Goal: Task Accomplishment & Management: Manage account settings

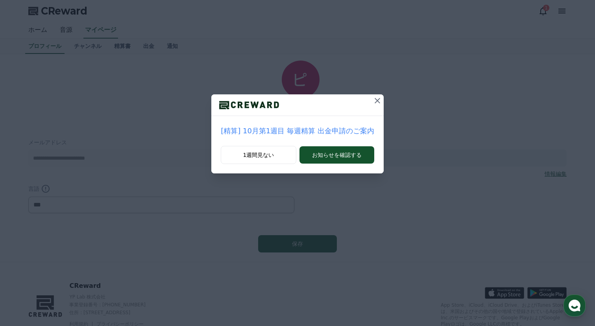
click at [297, 131] on p "[精算] 10月第1週目 毎週精算 出金申請のご案内" at bounding box center [297, 131] width 153 height 11
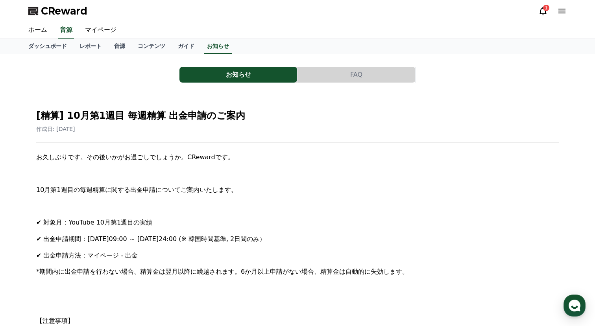
click at [540, 17] on div "1" at bounding box center [552, 11] width 28 height 13
click at [540, 13] on icon at bounding box center [542, 11] width 7 height 8
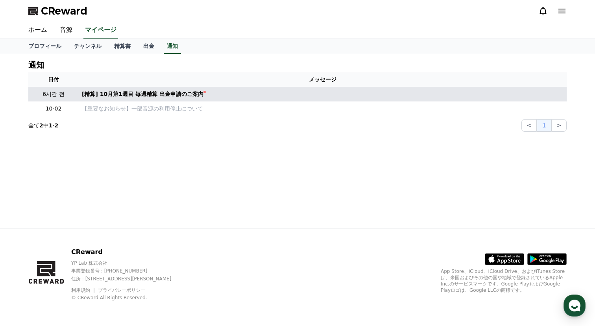
click at [248, 90] on td "[精算] 10月第1週目 毎週精算 出金申請のご案内" at bounding box center [323, 94] width 488 height 15
click at [224, 96] on link "[精算] 10月第1週目 毎週精算 出金申請のご案内" at bounding box center [323, 94] width 482 height 8
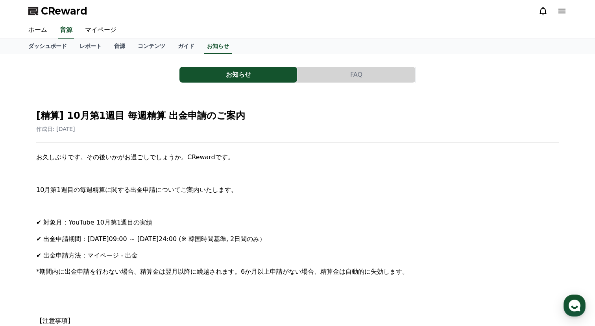
click at [159, 43] on link "コンテンツ" at bounding box center [151, 46] width 40 height 15
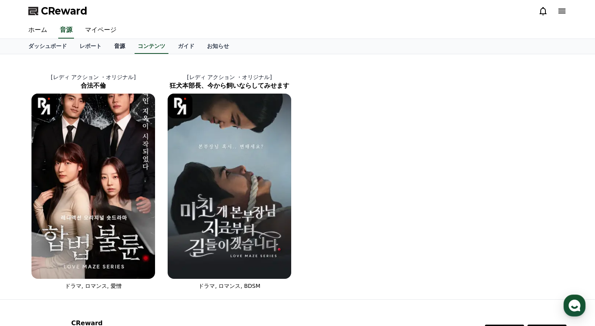
click at [124, 45] on link "音源" at bounding box center [120, 46] width 24 height 15
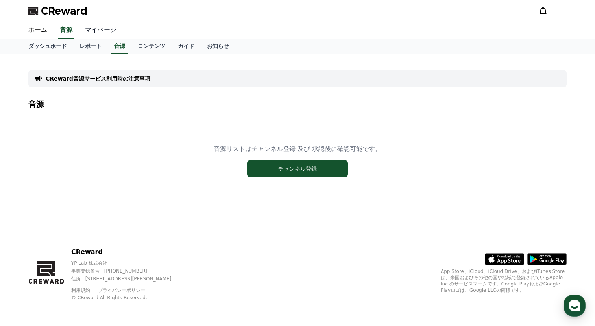
click at [93, 28] on link "マイページ" at bounding box center [101, 30] width 44 height 17
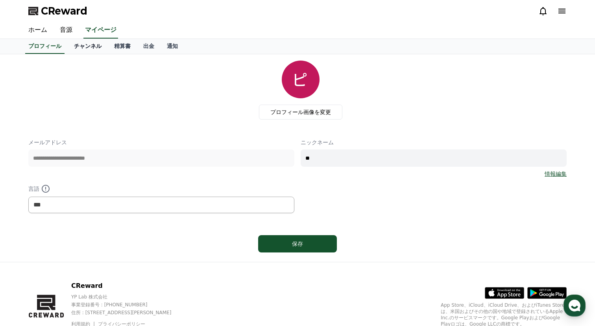
click at [86, 45] on link "チャンネル" at bounding box center [88, 46] width 40 height 15
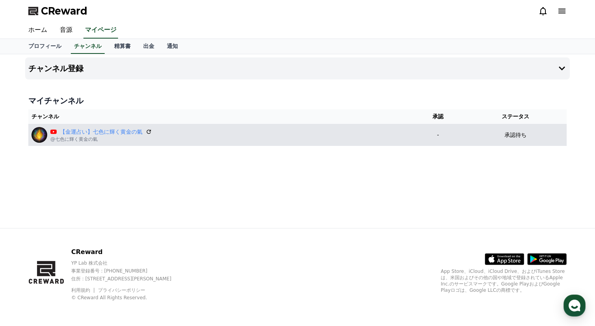
click at [149, 128] on div "【金運占い】七色に輝く黄金の氣" at bounding box center [101, 132] width 102 height 8
click at [150, 131] on icon at bounding box center [148, 131] width 7 height 7
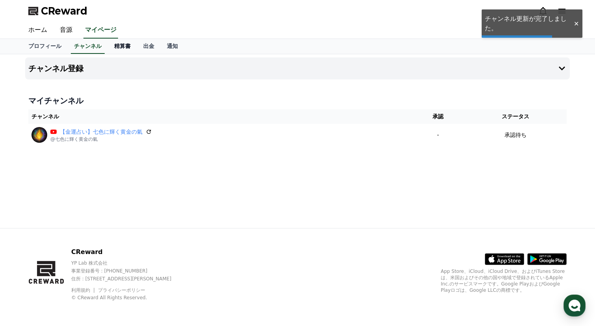
click at [127, 48] on link "精算書" at bounding box center [122, 46] width 29 height 15
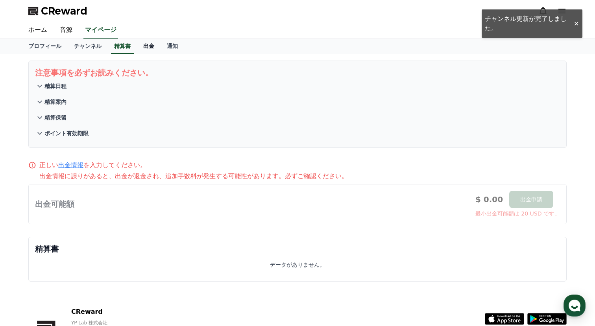
click at [150, 46] on link "出金" at bounding box center [149, 46] width 24 height 15
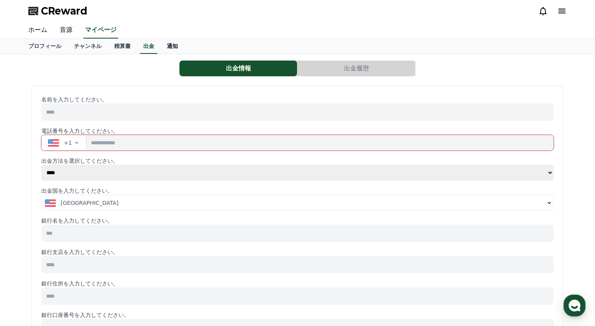
click at [175, 45] on link "通知" at bounding box center [173, 46] width 24 height 15
